Goal: Transaction & Acquisition: Purchase product/service

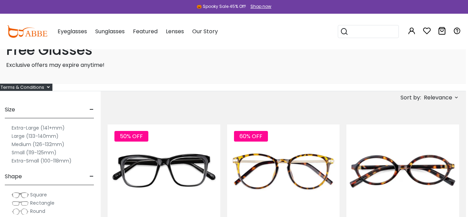
scroll to position [18, 1]
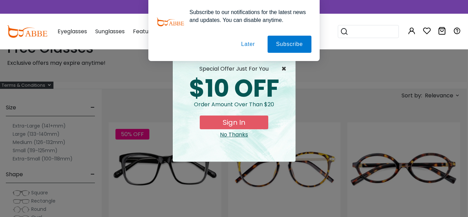
click at [285, 66] on span "×" at bounding box center [285, 69] width 9 height 8
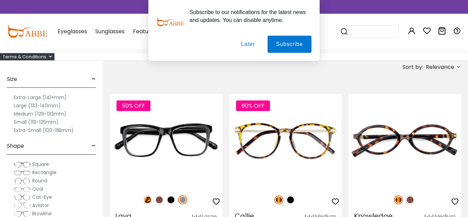
scroll to position [45, 0]
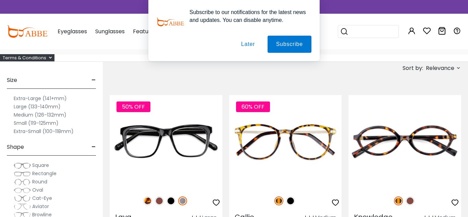
click at [27, 105] on label "Large (133-140mm)" at bounding box center [37, 106] width 47 height 8
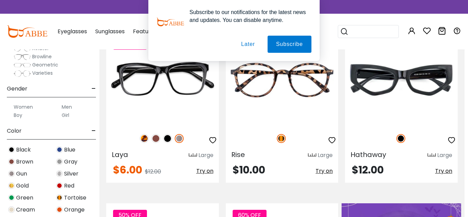
scroll to position [110, 0]
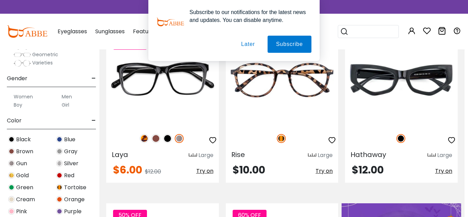
click at [12, 141] on img at bounding box center [11, 139] width 7 height 7
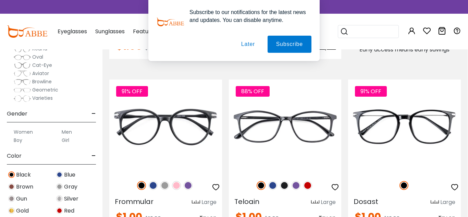
scroll to position [403, 0]
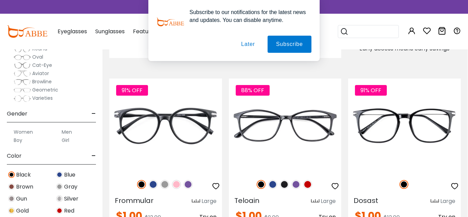
click at [98, 98] on div "Clear All (2) Size - Extra-Large (141+mm) Large (133-140mm) Medium (126-132mm) …" at bounding box center [51, 103] width 103 height 227
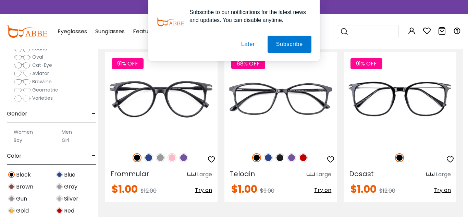
scroll to position [428, 5]
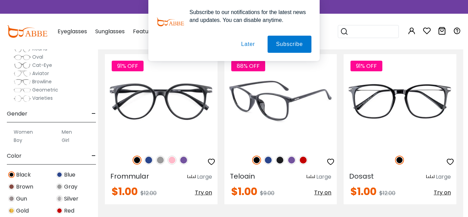
click at [323, 193] on span "Try on" at bounding box center [322, 192] width 17 height 8
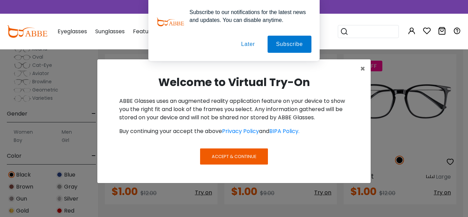
click at [253, 44] on button "Later" at bounding box center [248, 44] width 31 height 17
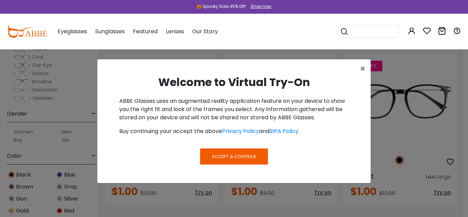
click at [234, 156] on span "Accept & Continue" at bounding box center [234, 156] width 45 height 7
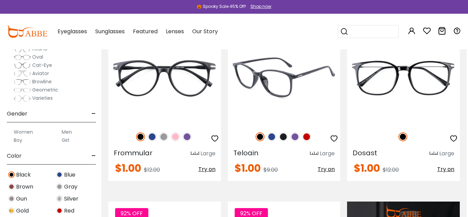
scroll to position [441, 1]
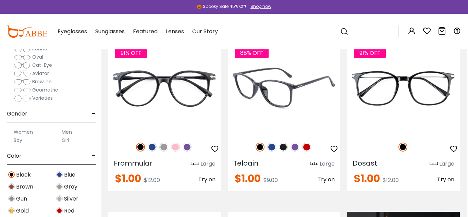
click at [328, 179] on span "Try on" at bounding box center [326, 179] width 17 height 8
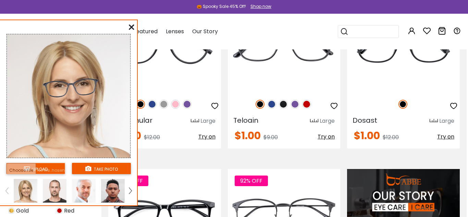
scroll to position [485, 1]
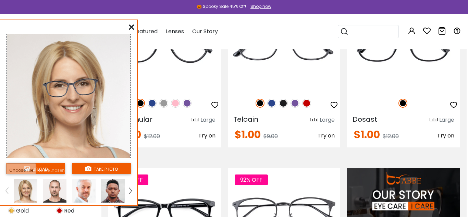
click at [130, 27] on icon at bounding box center [131, 26] width 5 height 5
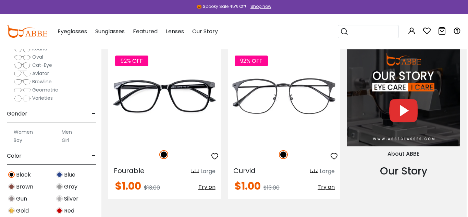
scroll to position [606, 1]
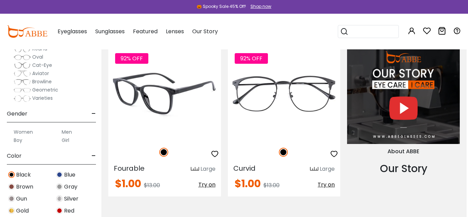
click at [201, 108] on img at bounding box center [164, 94] width 113 height 94
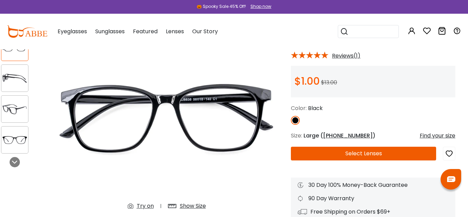
scroll to position [0, 6]
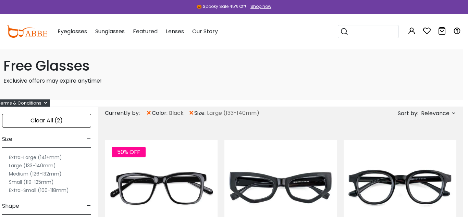
scroll to position [0, 5]
